Goal: Task Accomplishment & Management: Complete application form

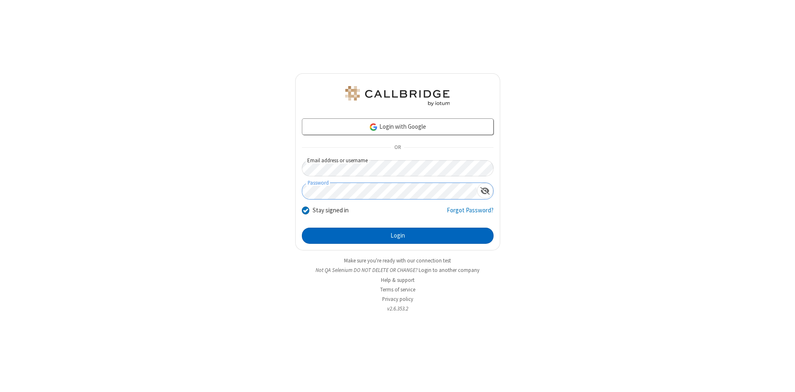
click at [398, 236] on button "Login" at bounding box center [398, 236] width 192 height 17
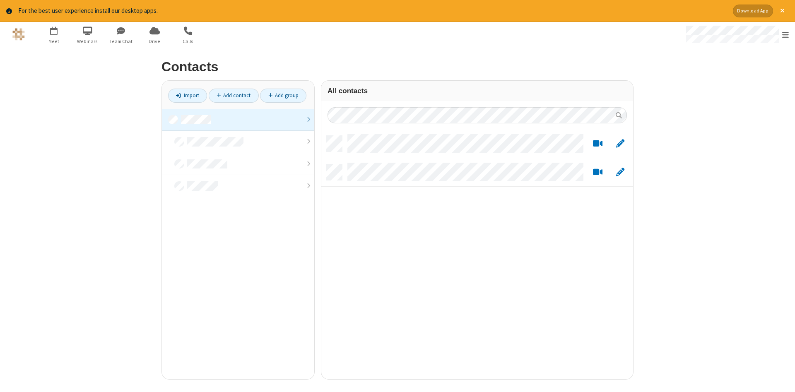
click at [238, 120] on link at bounding box center [238, 120] width 152 height 22
click at [234, 95] on link "Add contact" at bounding box center [234, 96] width 50 height 14
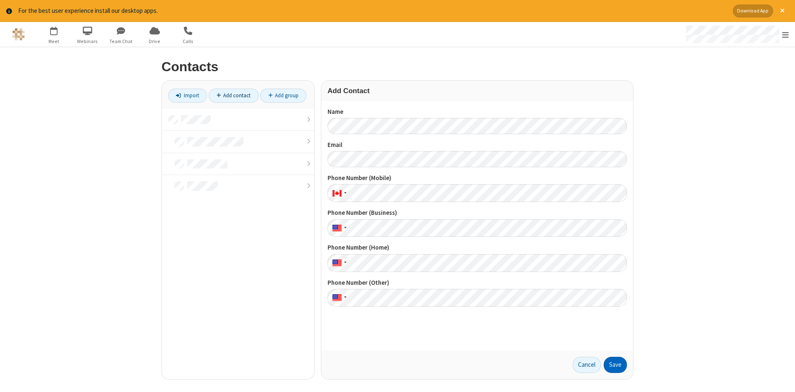
click at [615, 365] on button "Save" at bounding box center [615, 365] width 23 height 17
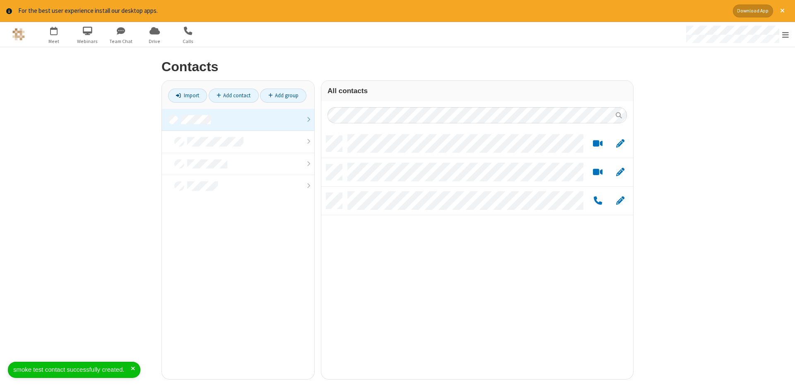
scroll to position [250, 312]
click at [234, 95] on link "Add contact" at bounding box center [234, 96] width 50 height 14
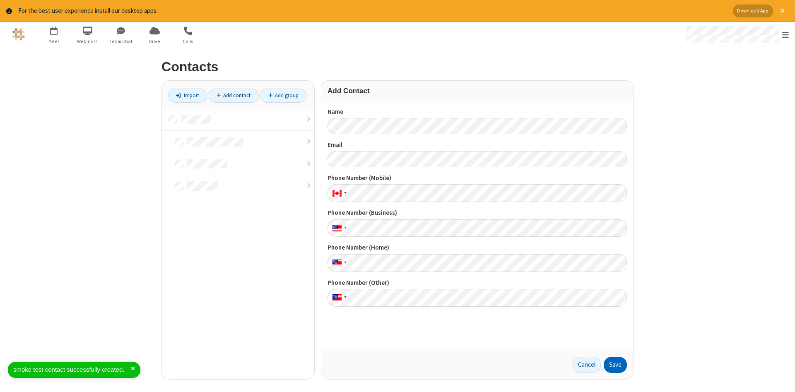
click at [615, 365] on button "Save" at bounding box center [615, 365] width 23 height 17
